Goal: Find specific page/section: Find specific page/section

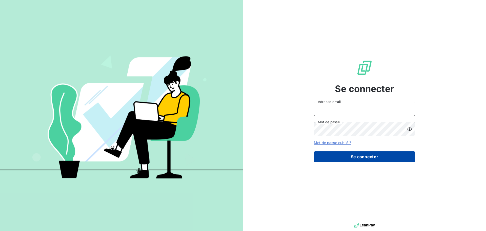
type input "[PERSON_NAME][EMAIL_ADDRESS][DOMAIN_NAME]"
click at [348, 156] on button "Se connecter" at bounding box center [364, 156] width 101 height 11
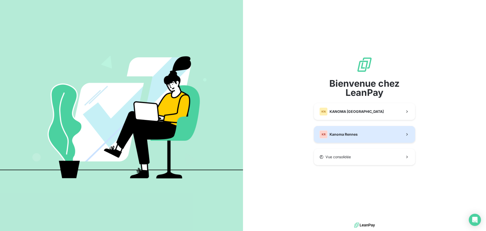
click at [355, 133] on span "Kanoma Rennes" at bounding box center [344, 134] width 28 height 5
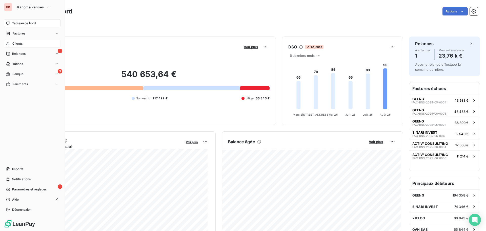
click at [11, 42] on div "Clients" at bounding box center [32, 44] width 56 height 8
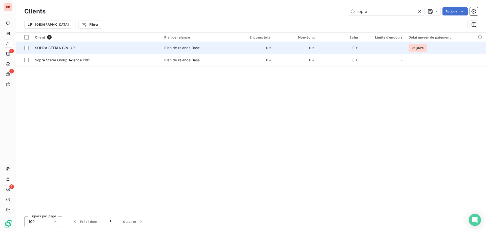
type input "sopra"
click at [106, 50] on div "SOPRA STERIA GROUP" at bounding box center [96, 47] width 123 height 5
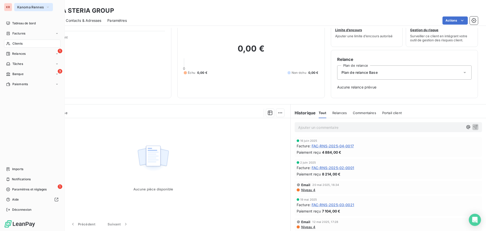
click at [29, 6] on span "Kanoma Rennes" at bounding box center [30, 7] width 27 height 4
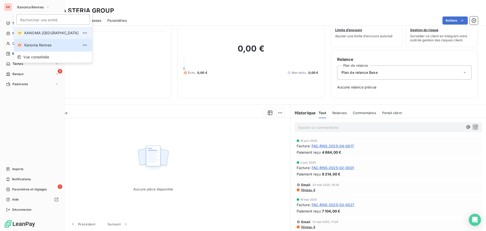
click at [37, 36] on li "KN KANOMA Nantes" at bounding box center [53, 33] width 78 height 12
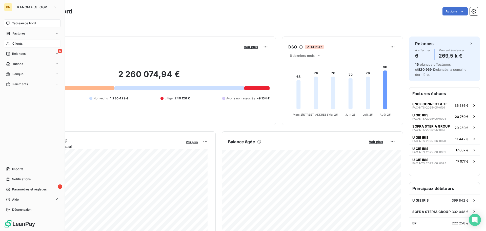
click at [8, 43] on icon at bounding box center [8, 44] width 4 height 4
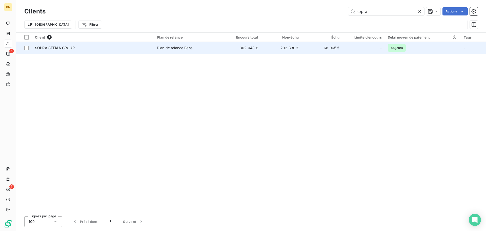
type input "sopra"
click at [94, 47] on div "SOPRA STERIA GROUP" at bounding box center [93, 47] width 116 height 5
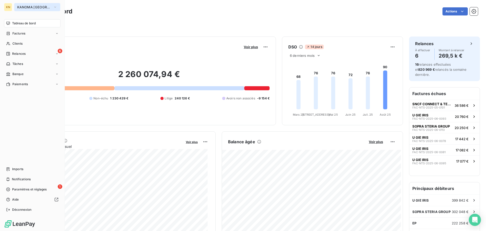
click at [38, 7] on span "KANOMA [GEOGRAPHIC_DATA]" at bounding box center [34, 7] width 34 height 4
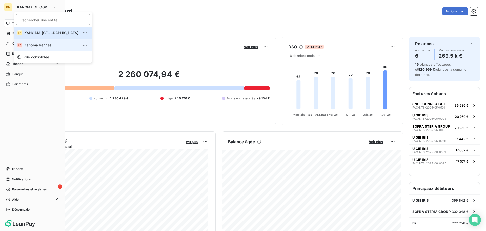
click at [48, 47] on span "Kanoma Rennes" at bounding box center [51, 45] width 54 height 5
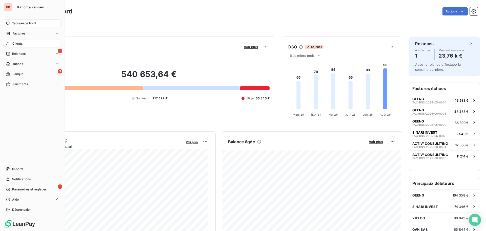
click at [21, 42] on span "Clients" at bounding box center [17, 43] width 10 height 5
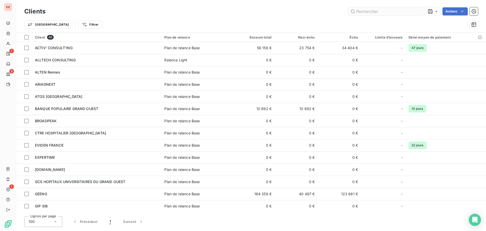
click at [366, 14] on input "text" at bounding box center [387, 11] width 76 height 8
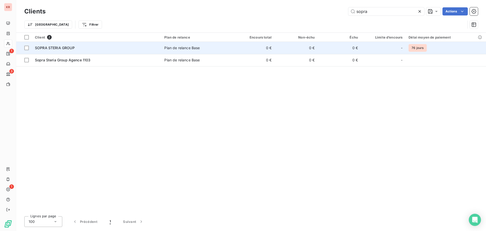
type input "sopra"
click at [222, 49] on span "Plan de relance Base" at bounding box center [196, 47] width 64 height 5
